Goal: Information Seeking & Learning: Understand process/instructions

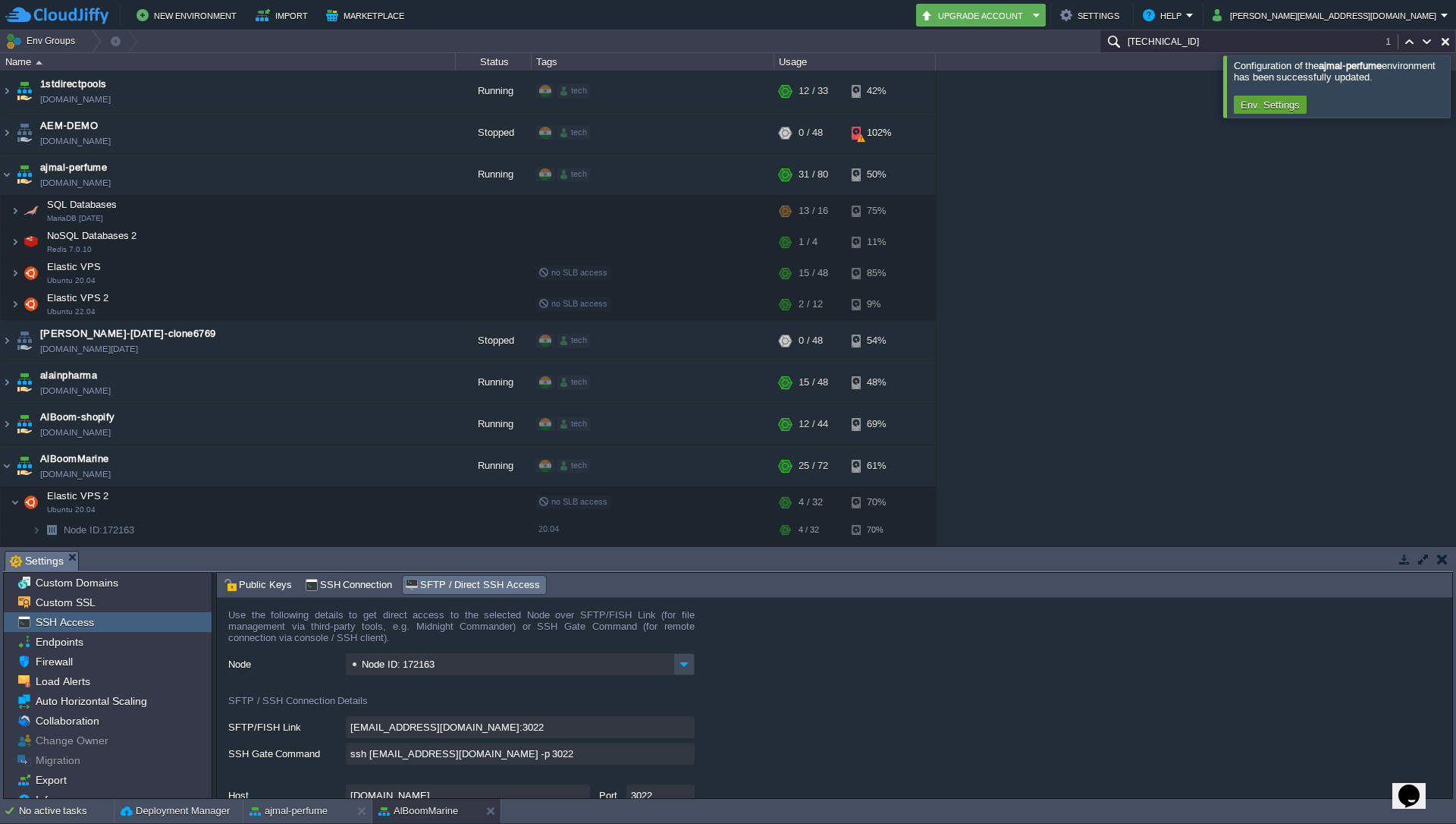
scroll to position [273, 0]
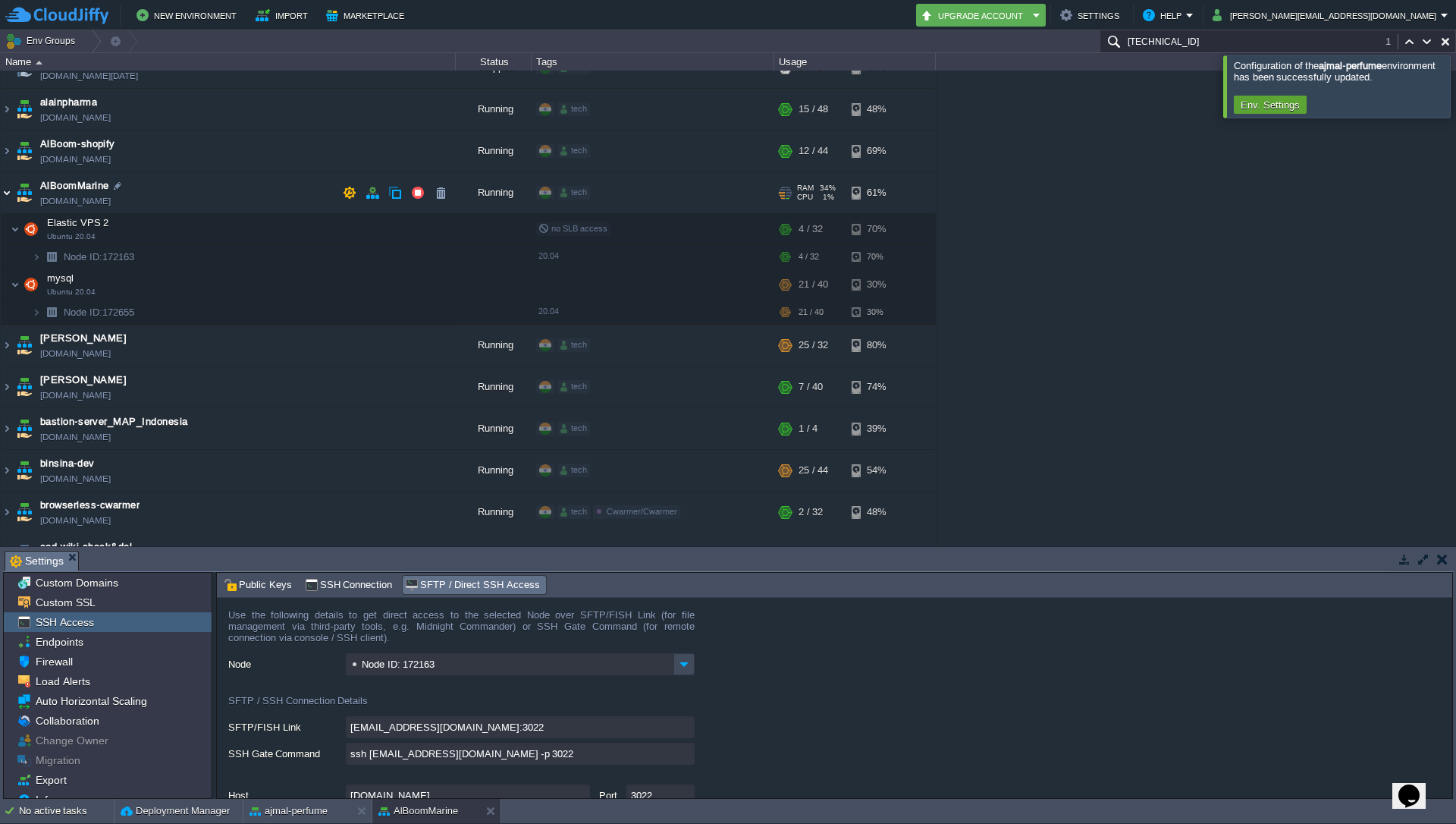
click at [12, 196] on img at bounding box center [7, 193] width 12 height 41
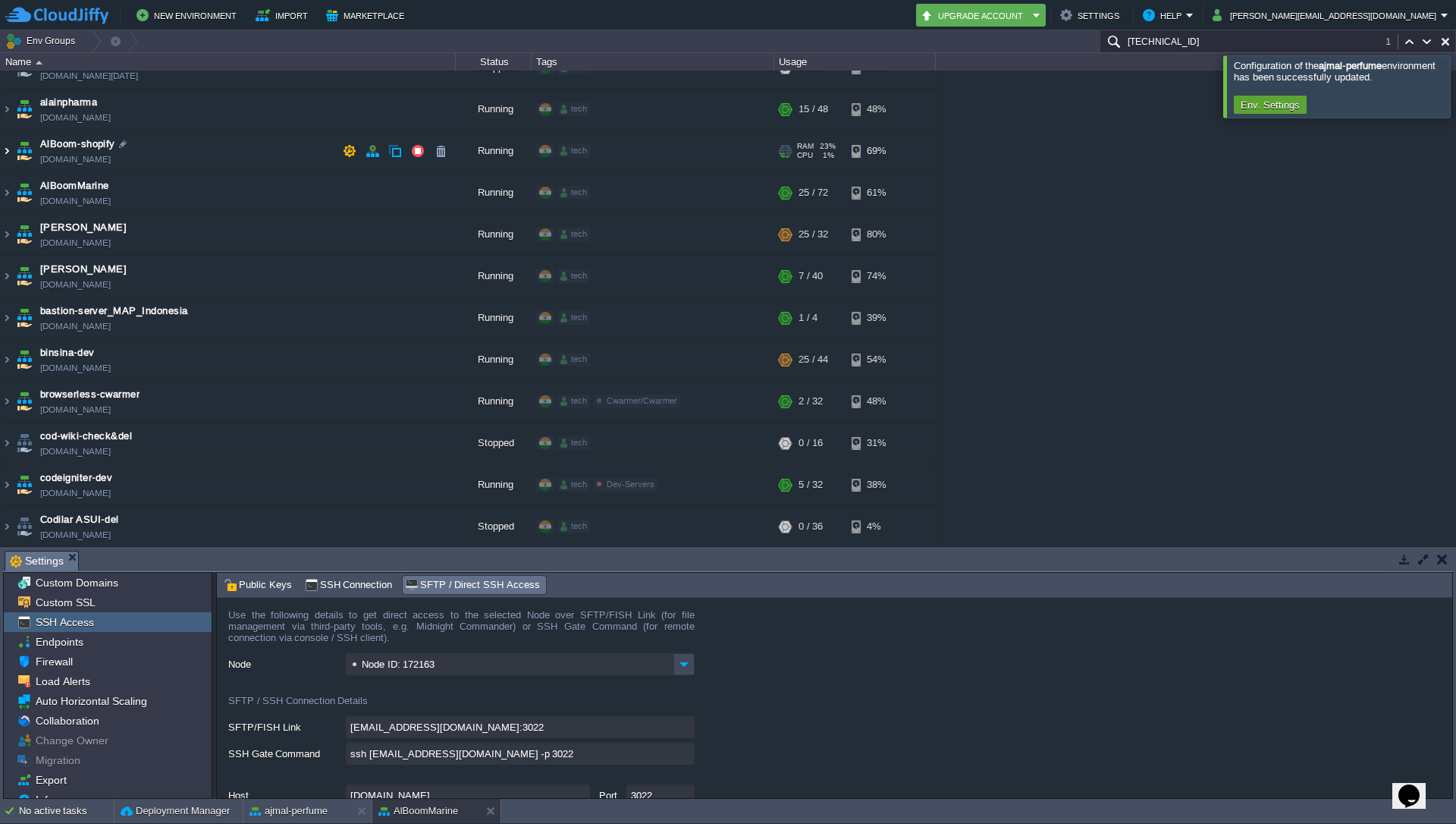
click at [8, 152] on img at bounding box center [7, 151] width 12 height 41
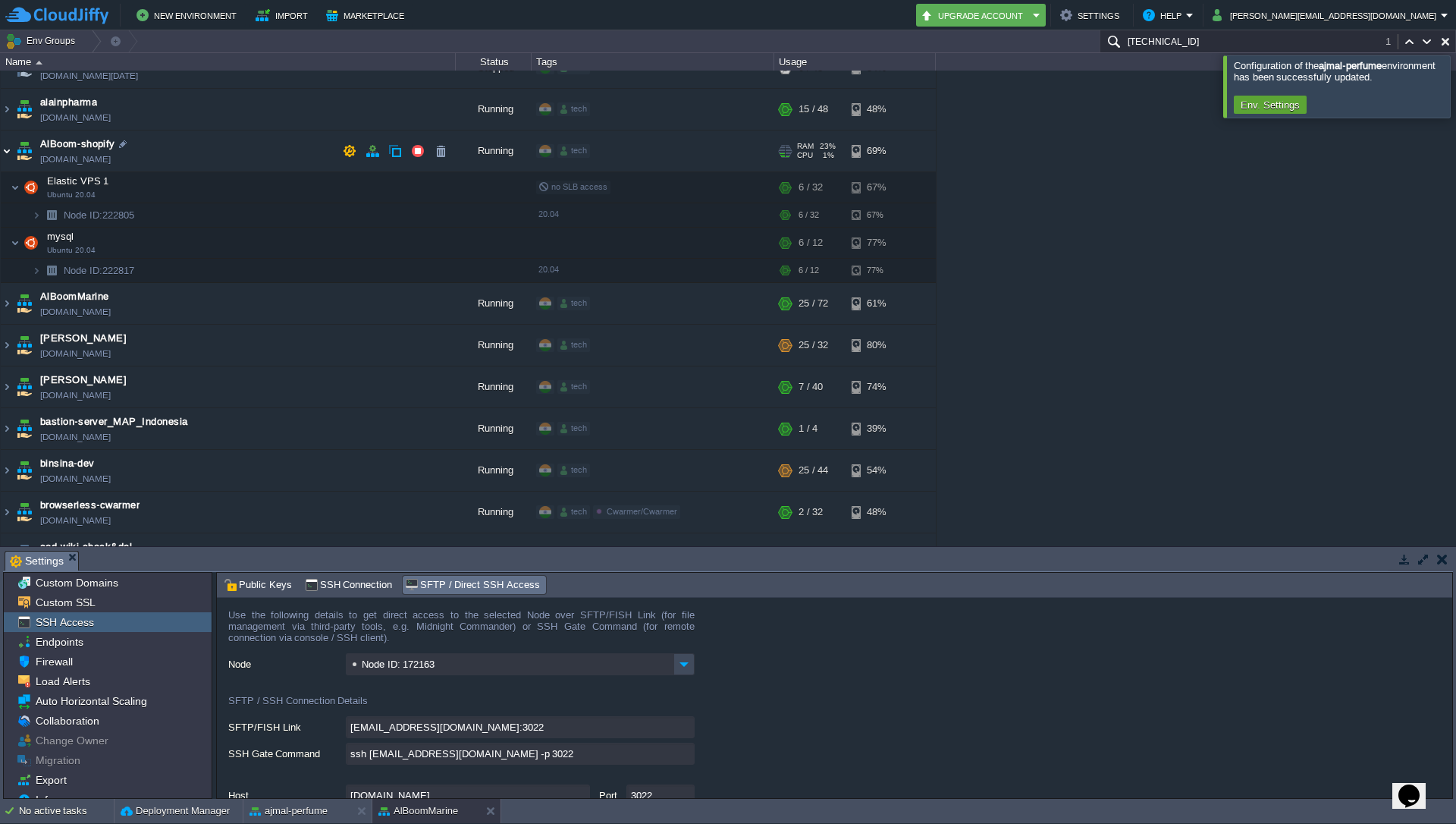
click at [8, 152] on img at bounding box center [7, 151] width 12 height 41
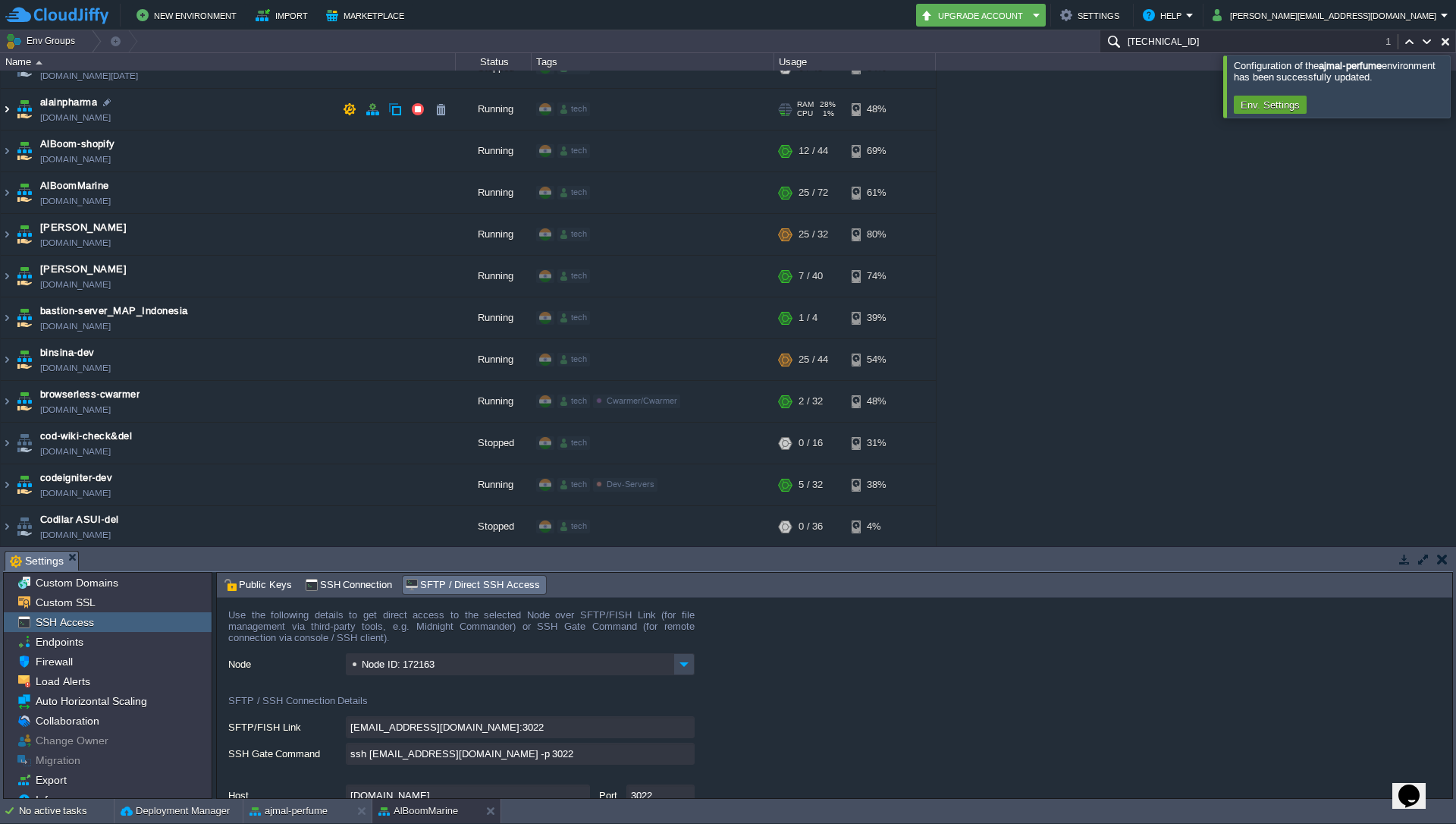
click at [10, 110] on img at bounding box center [7, 109] width 12 height 41
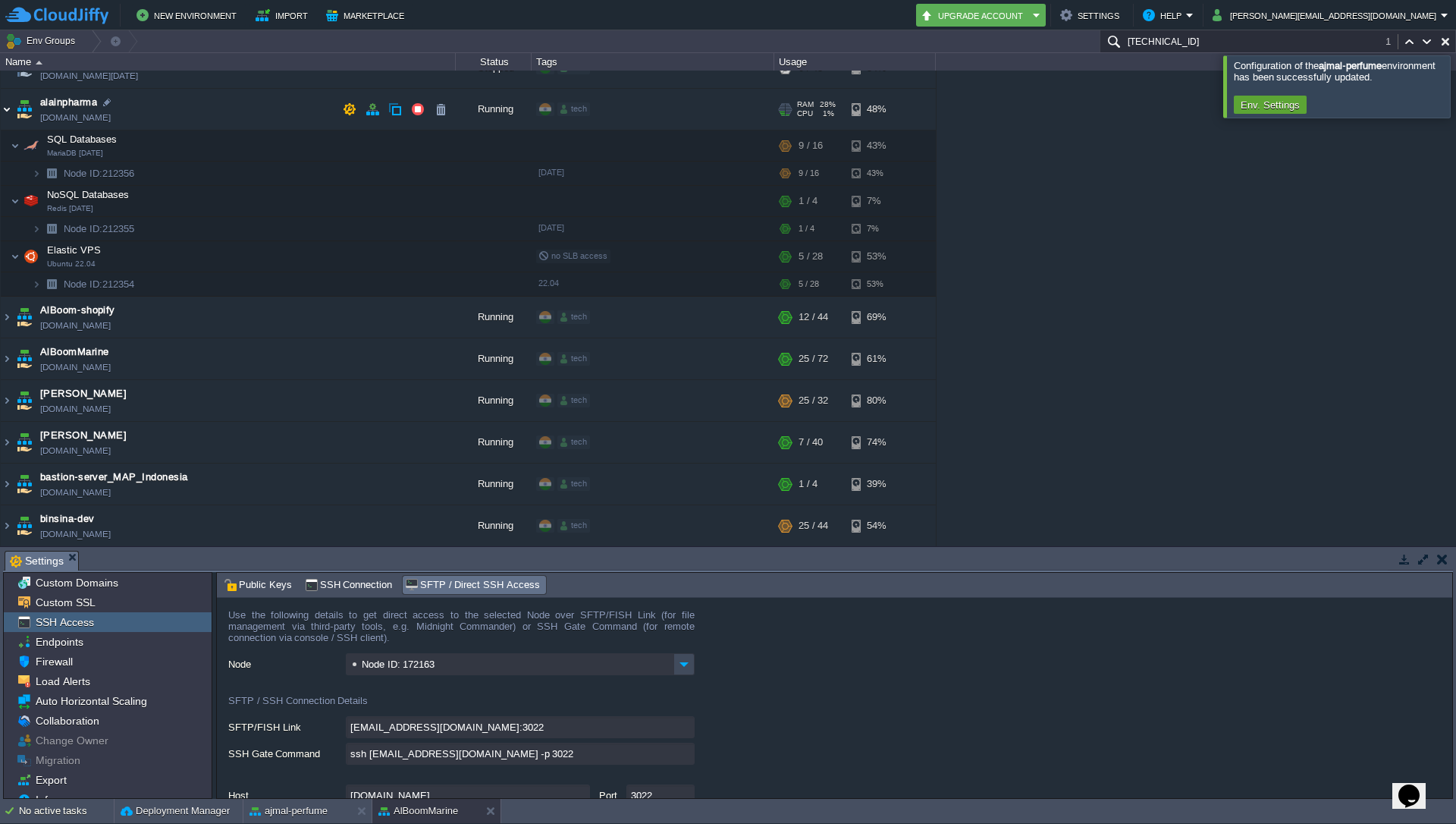
click at [4, 110] on img at bounding box center [7, 109] width 12 height 41
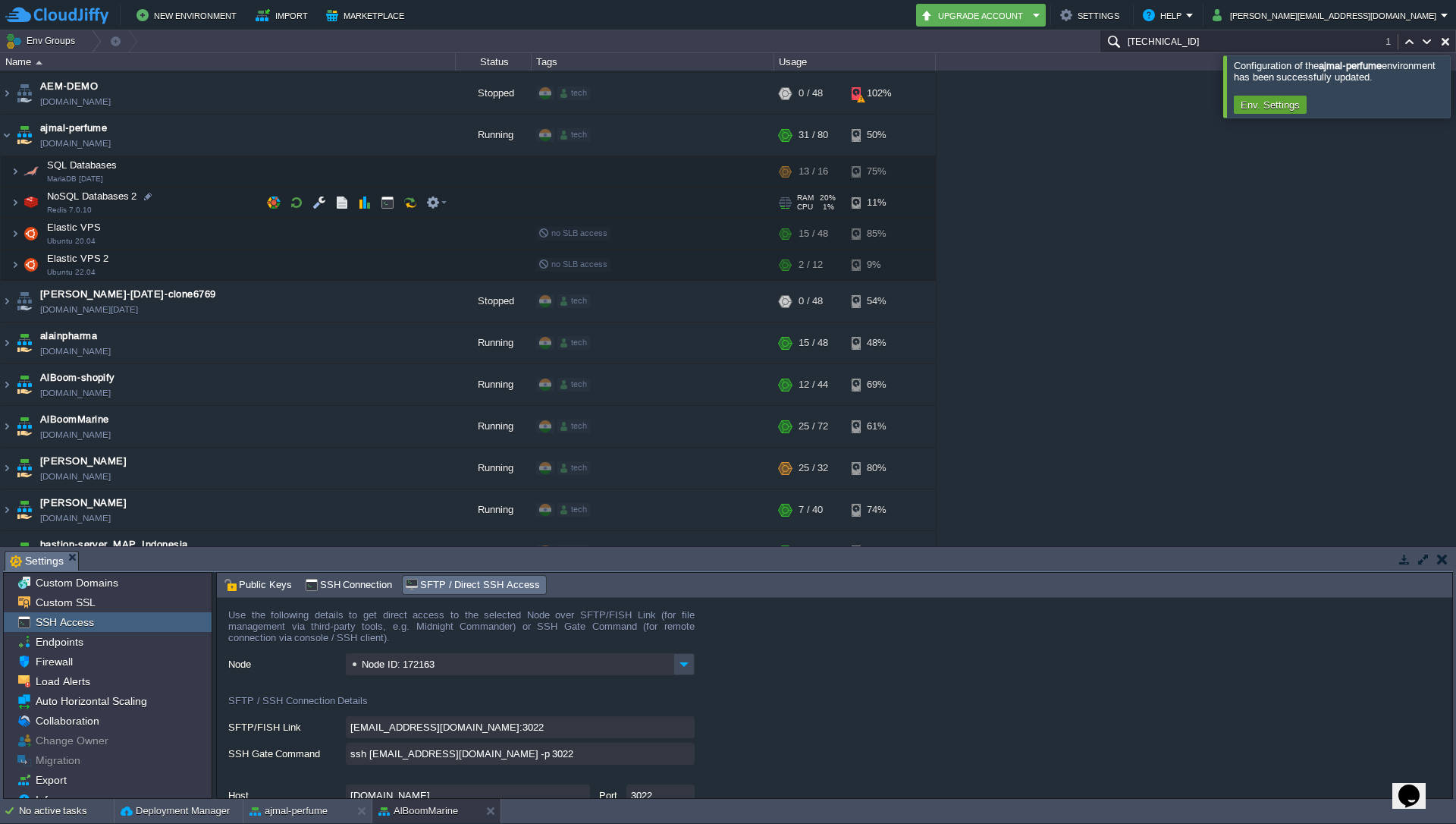
scroll to position [34, 0]
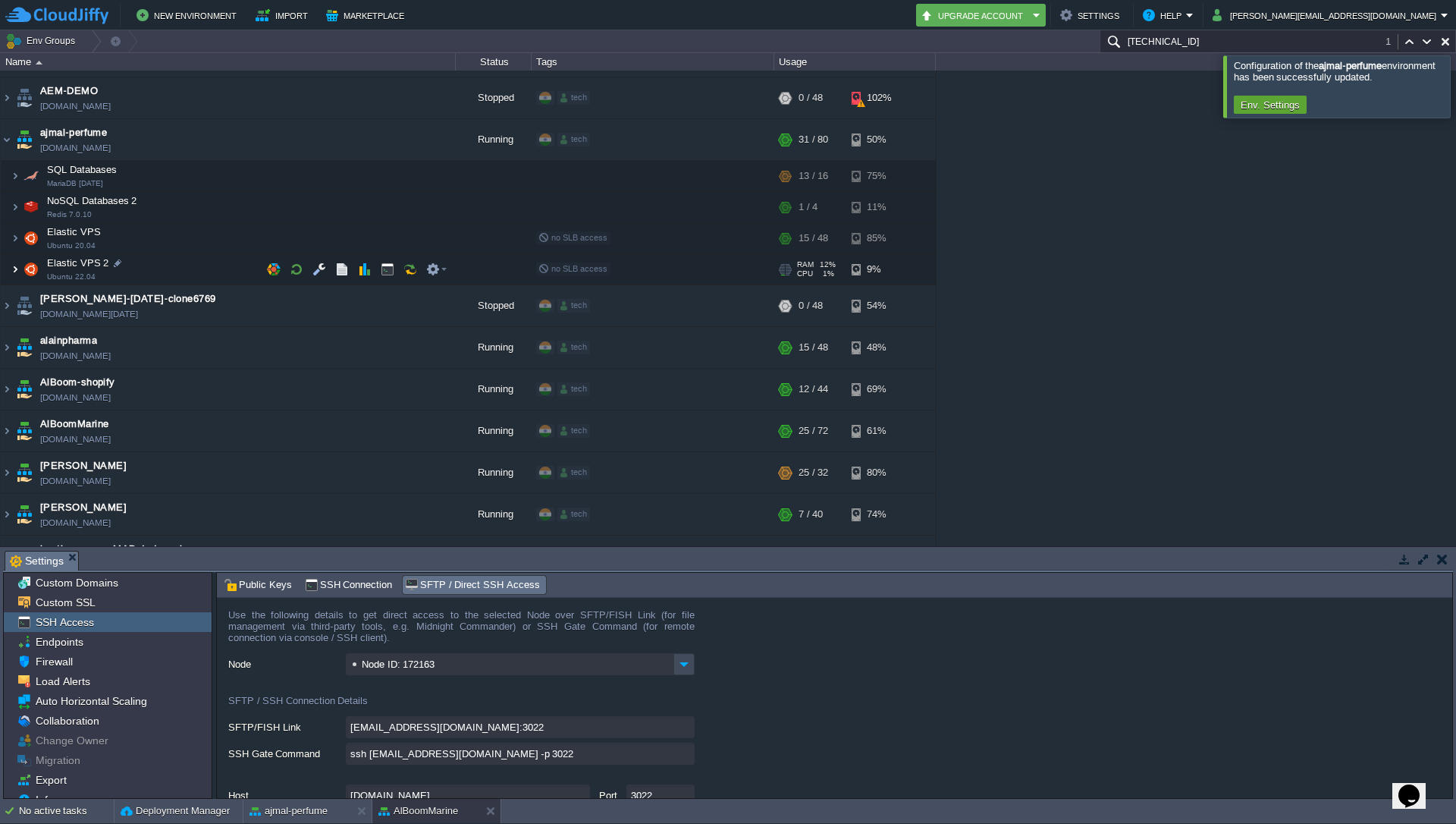
click at [19, 273] on img at bounding box center [15, 269] width 9 height 30
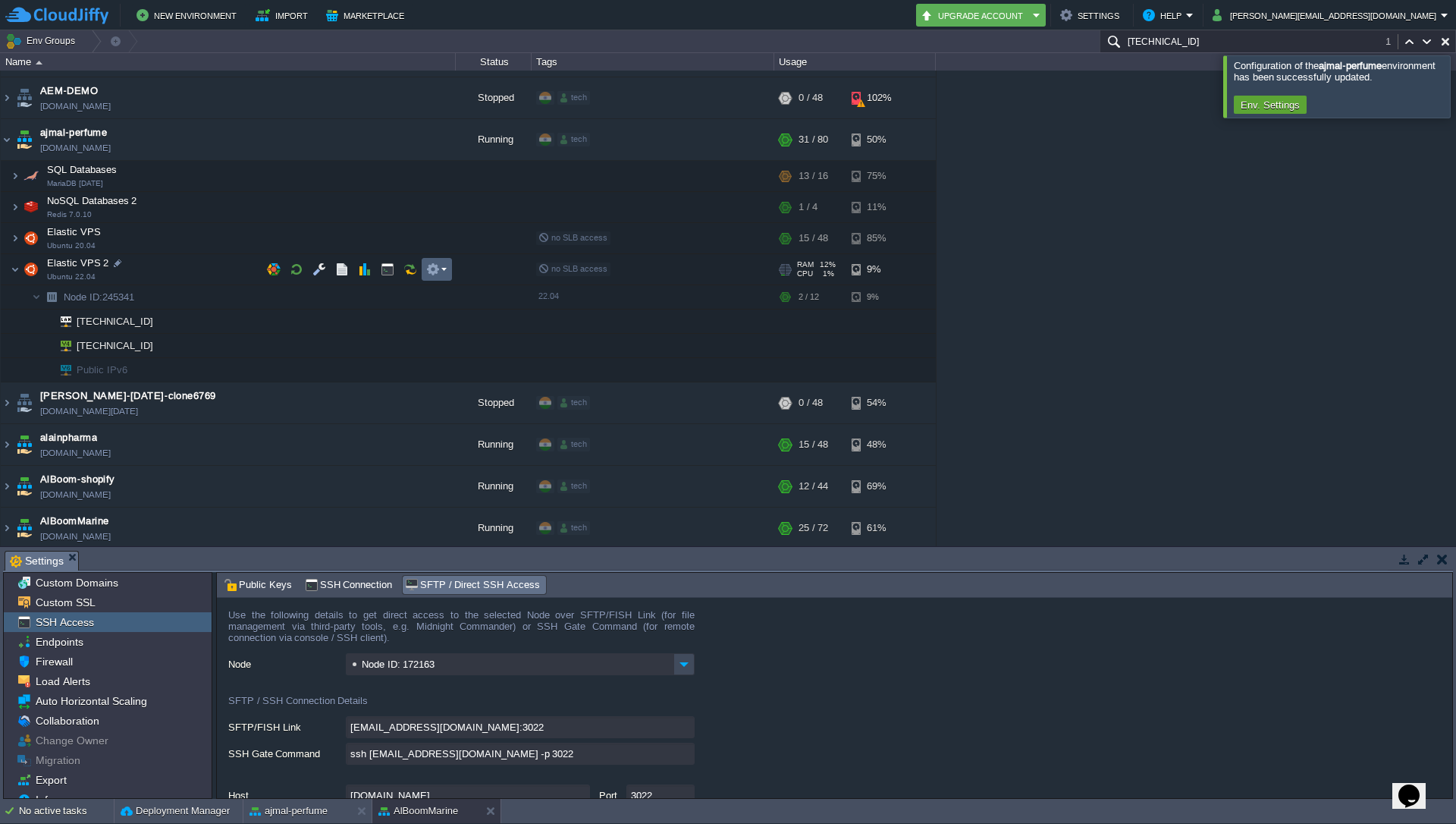
click at [442, 268] on em at bounding box center [436, 269] width 20 height 13
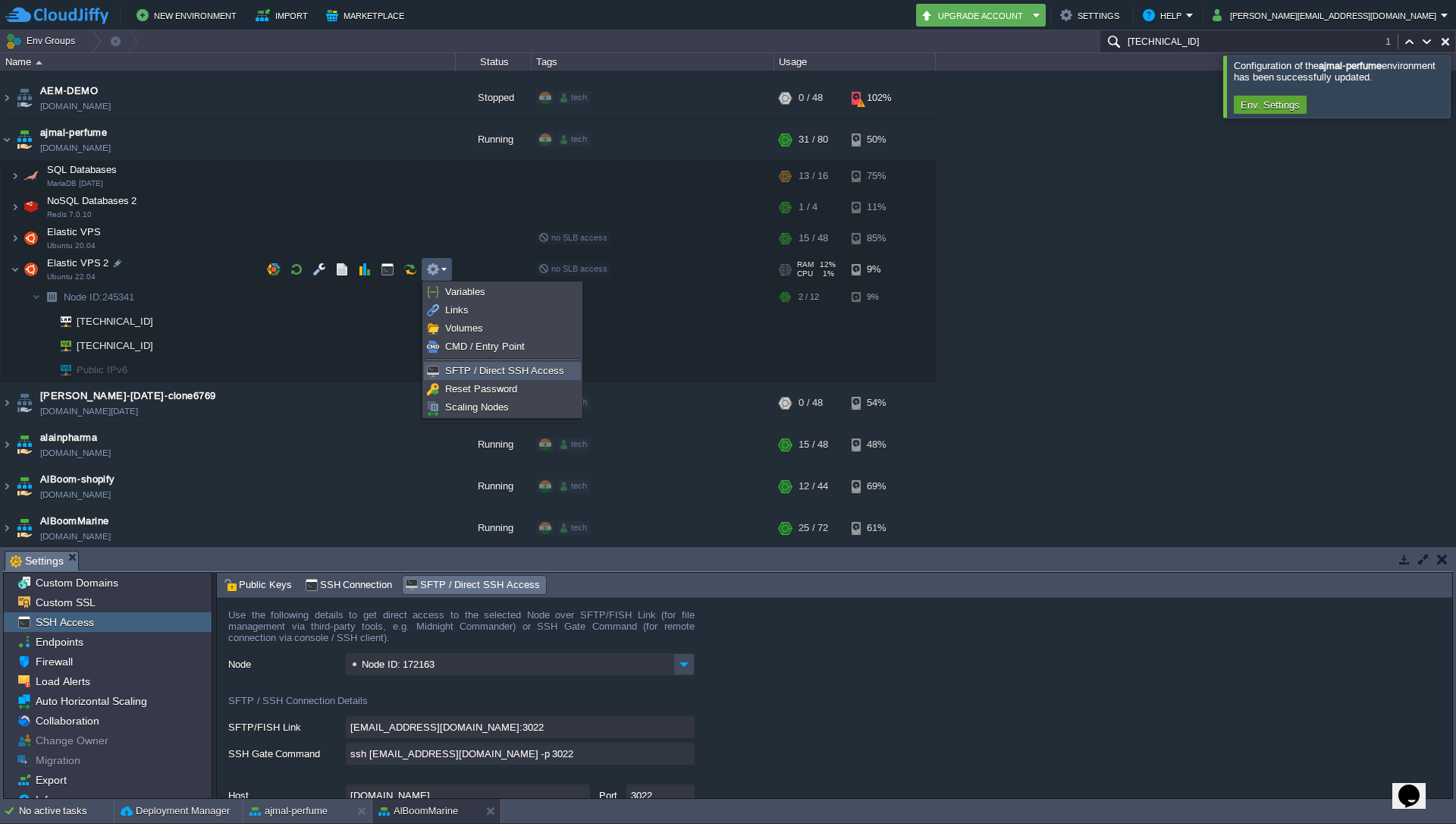
click at [472, 365] on span "SFTP / Direct SSH Access" at bounding box center [505, 370] width 119 height 11
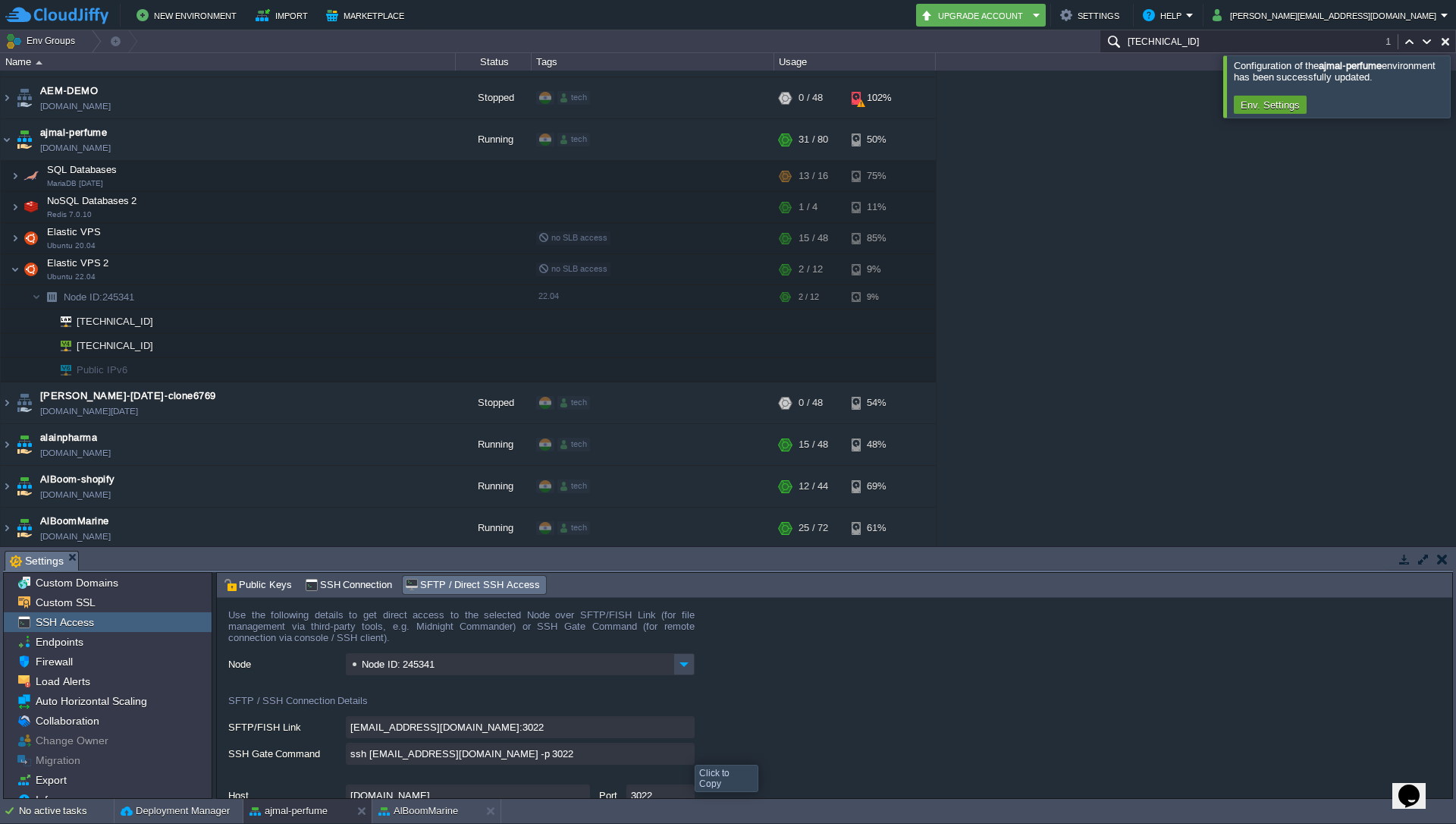
click at [684, 753] on input "ssh [EMAIL_ADDRESS][DOMAIN_NAME] -p 3022" at bounding box center [520, 753] width 349 height 22
type textarea "ssh [EMAIL_ADDRESS][DOMAIN_NAME] -p 3022"
click at [155, 350] on div at bounding box center [155, 345] width 13 height 13
